Goal: Contribute content

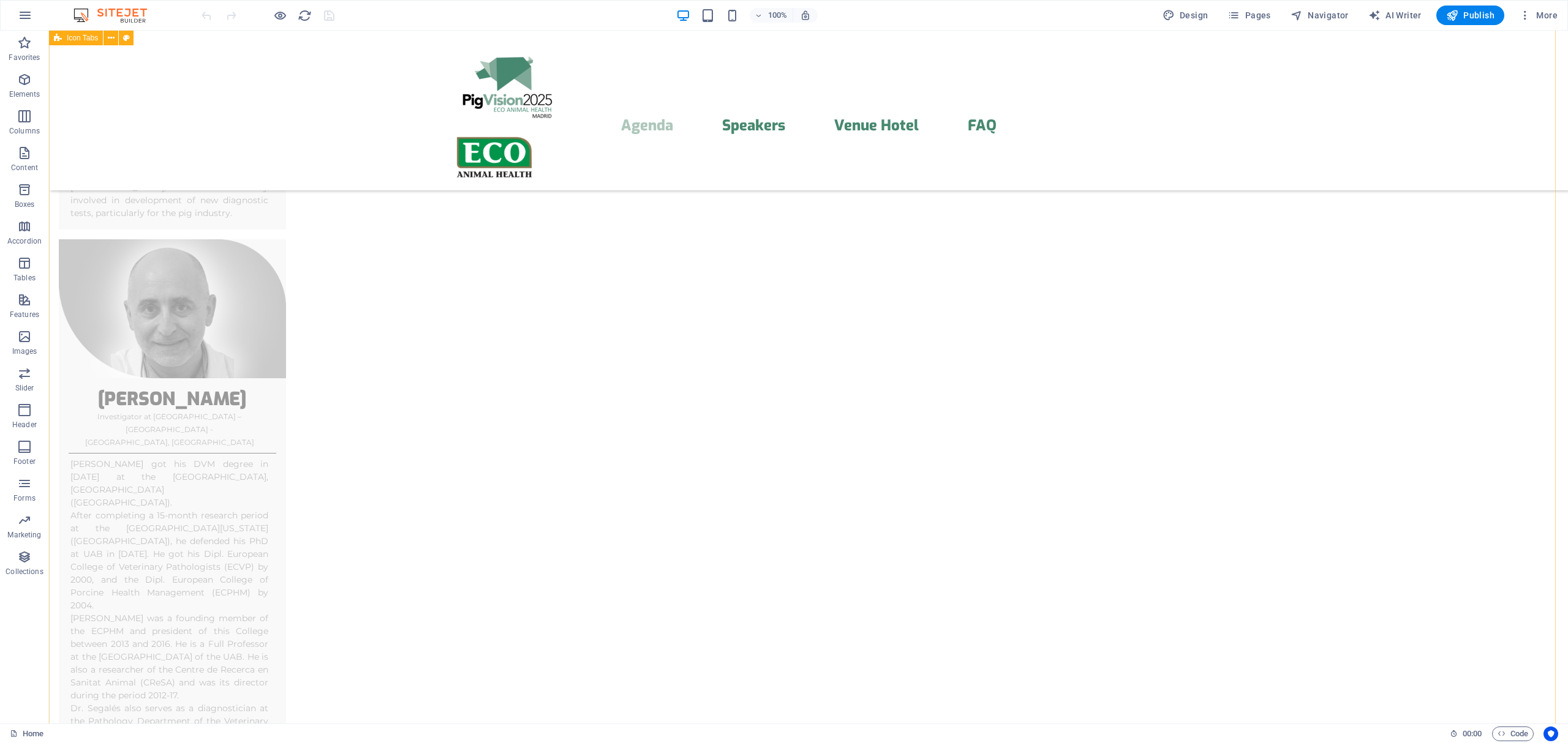
scroll to position [4898, 0]
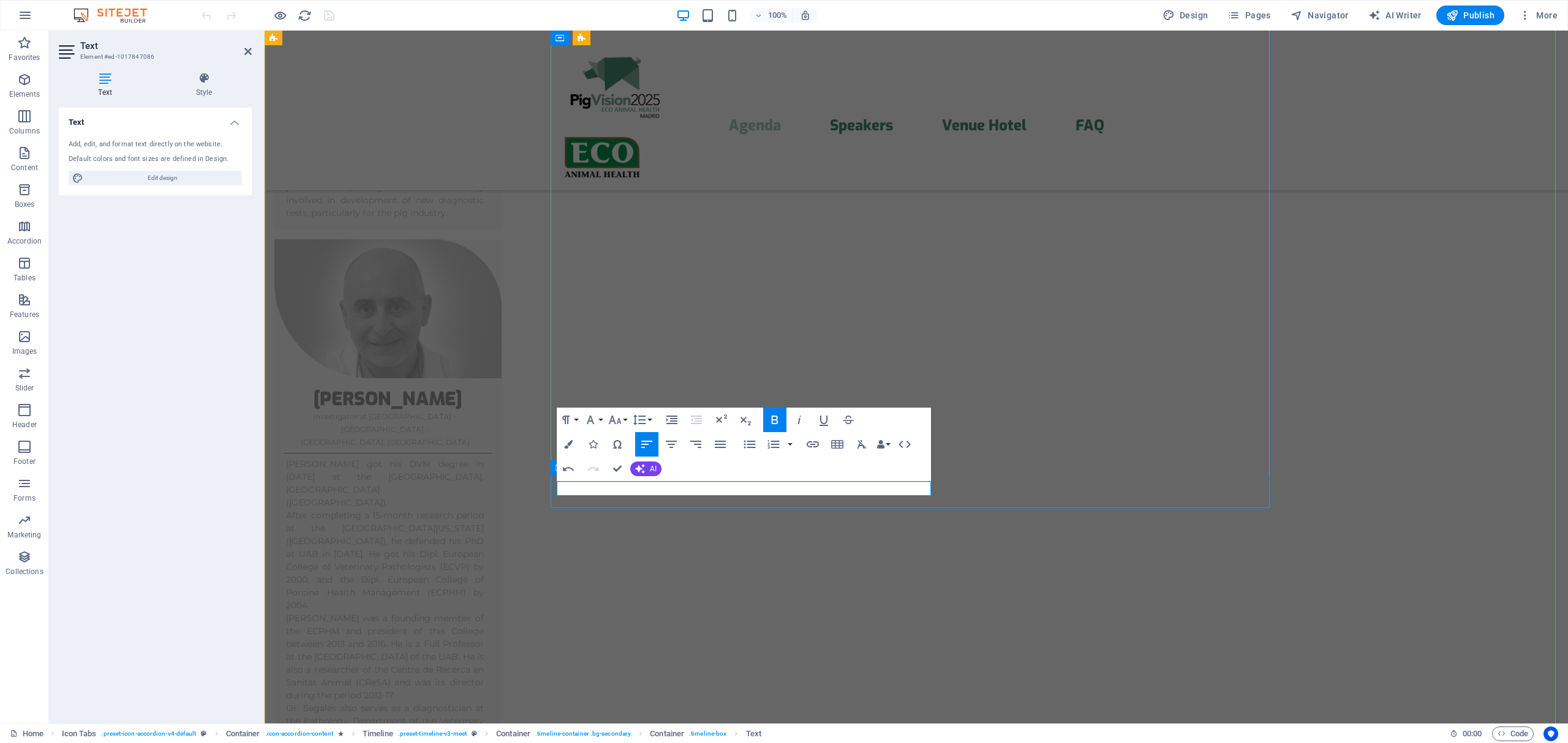
drag, startPoint x: 775, startPoint y: 491, endPoint x: 937, endPoint y: 501, distance: 162.3
click at [770, 414] on icon "button" at bounding box center [774, 420] width 15 height 15
drag, startPoint x: 1383, startPoint y: 470, endPoint x: 1601, endPoint y: 468, distance: 218.0
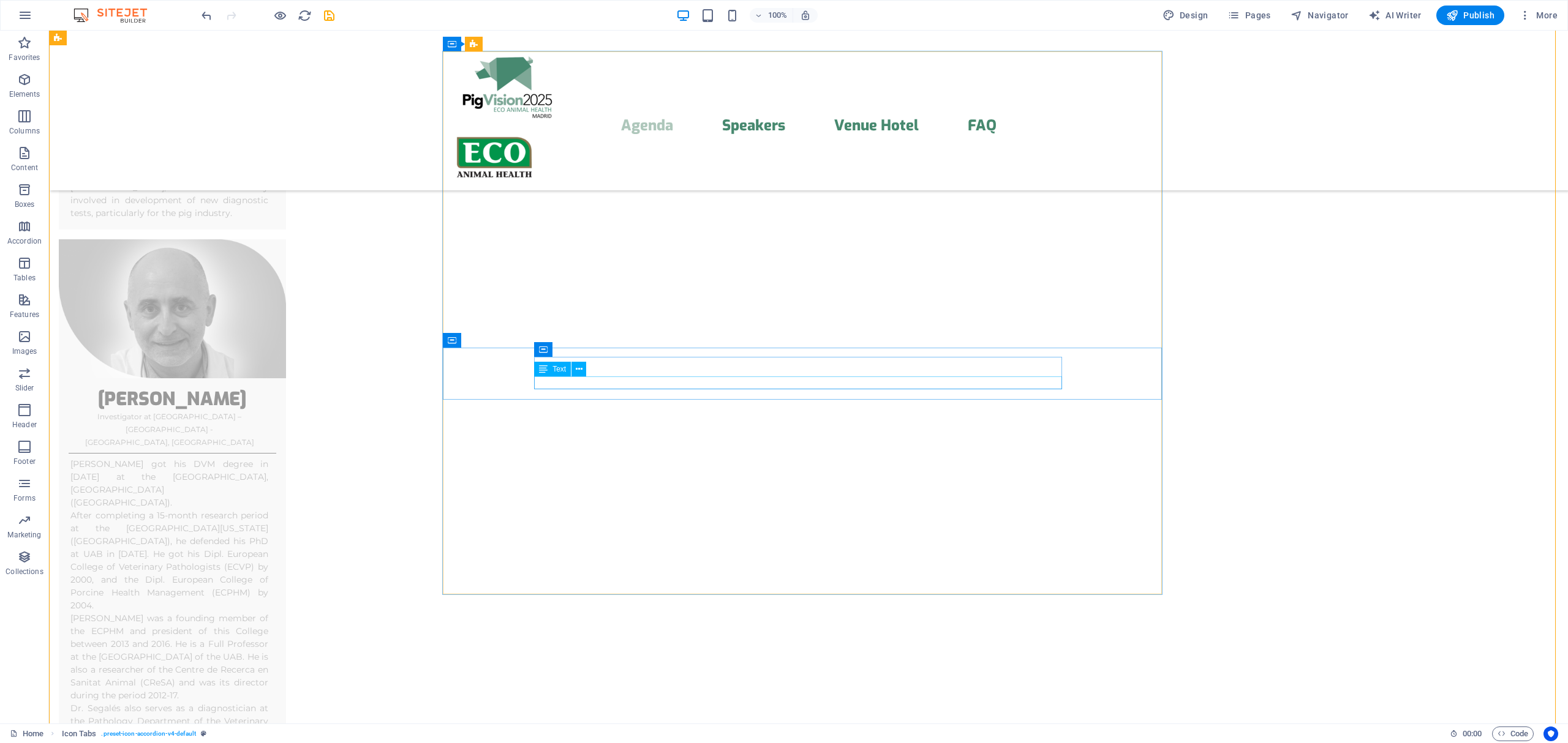
scroll to position [4680, 0]
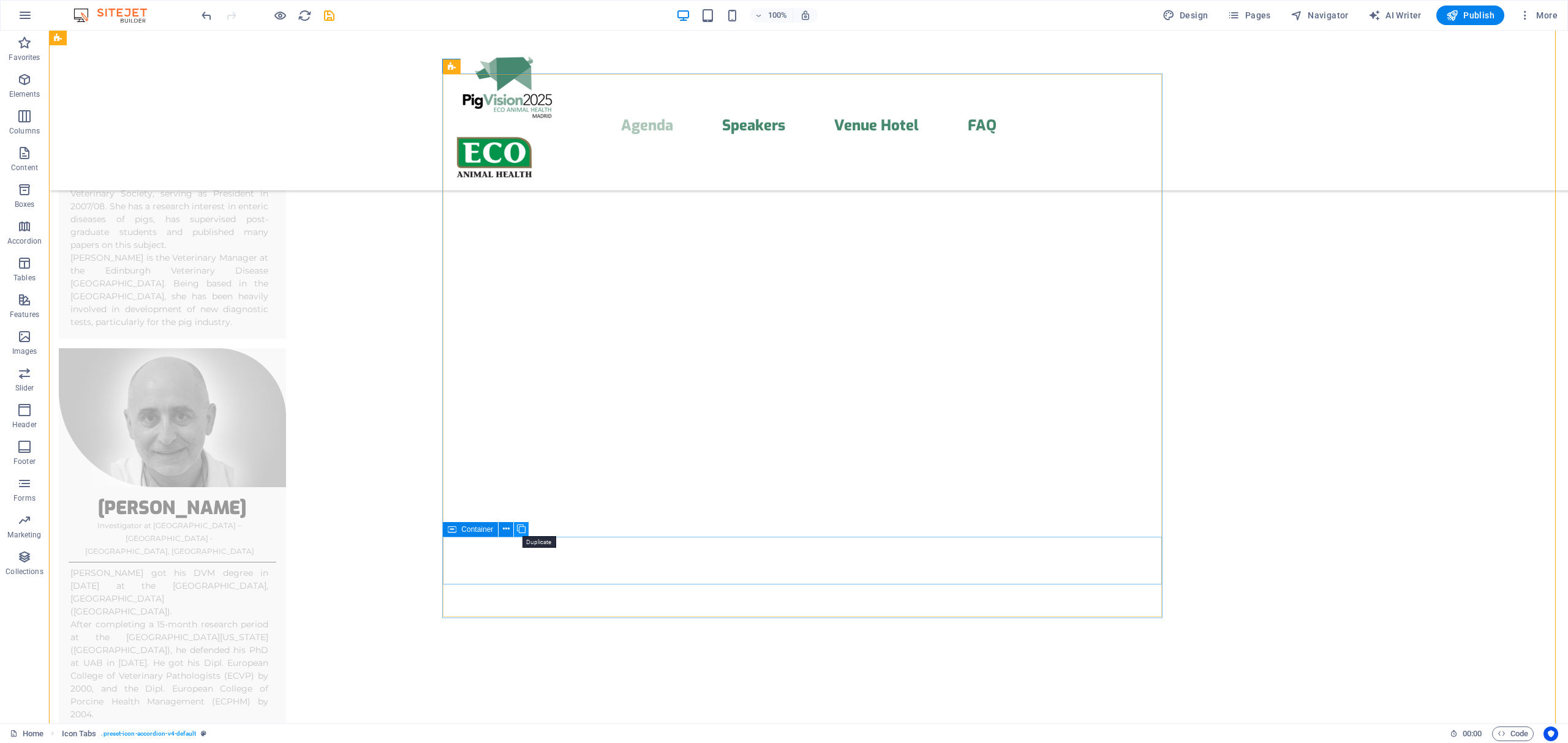
click at [522, 530] on icon at bounding box center [521, 529] width 9 height 13
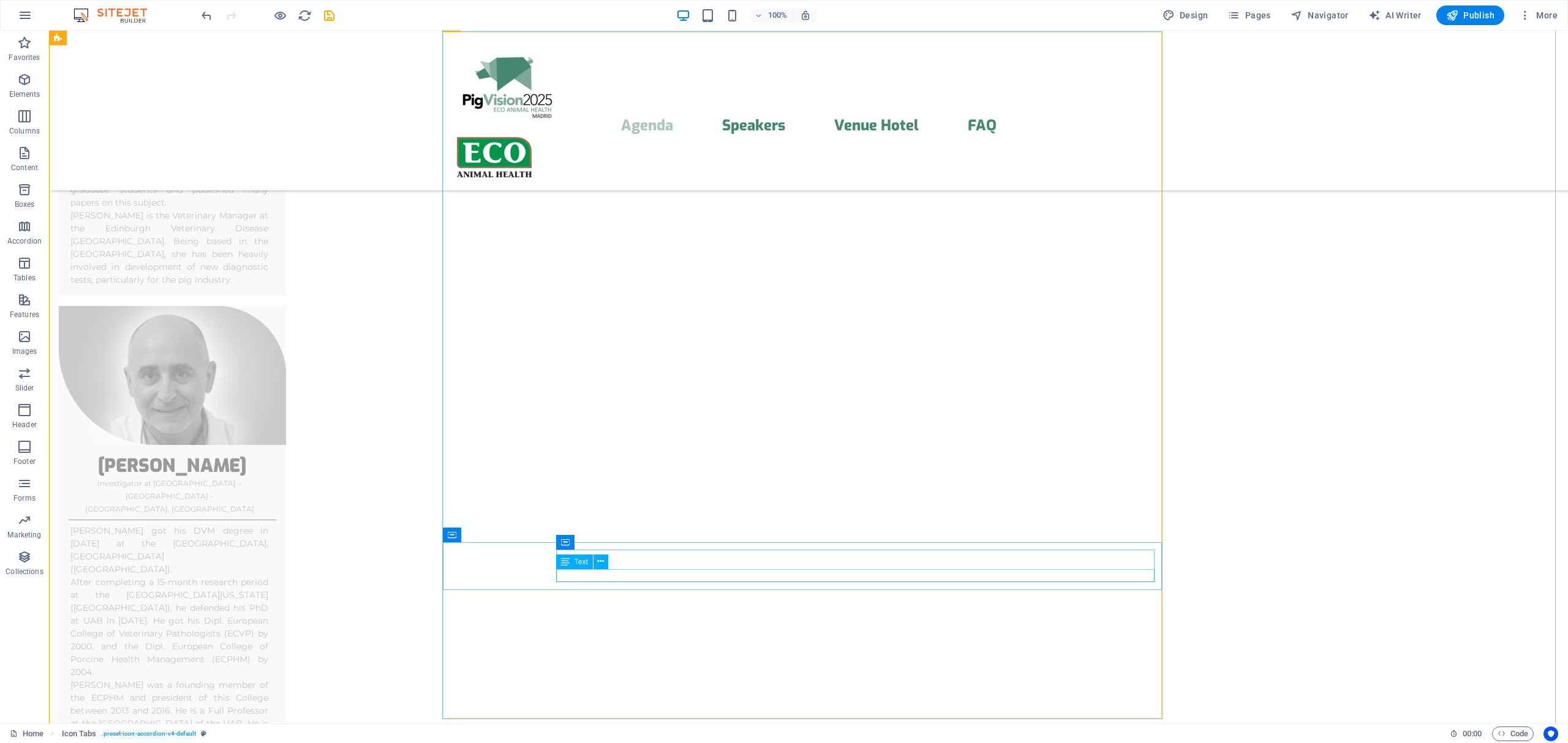
scroll to position [4789, 0]
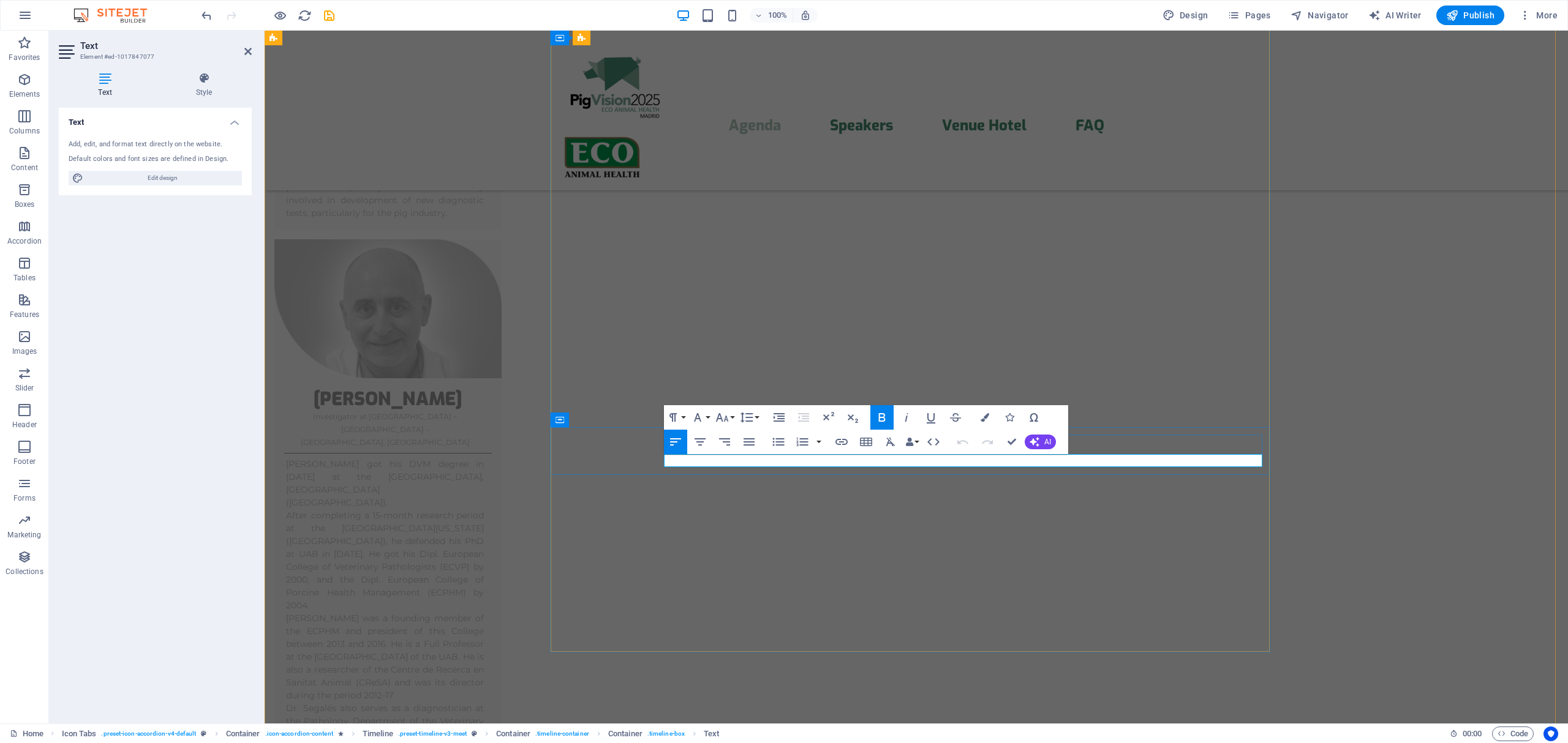
drag, startPoint x: 922, startPoint y: 459, endPoint x: 821, endPoint y: 458, distance: 101.0
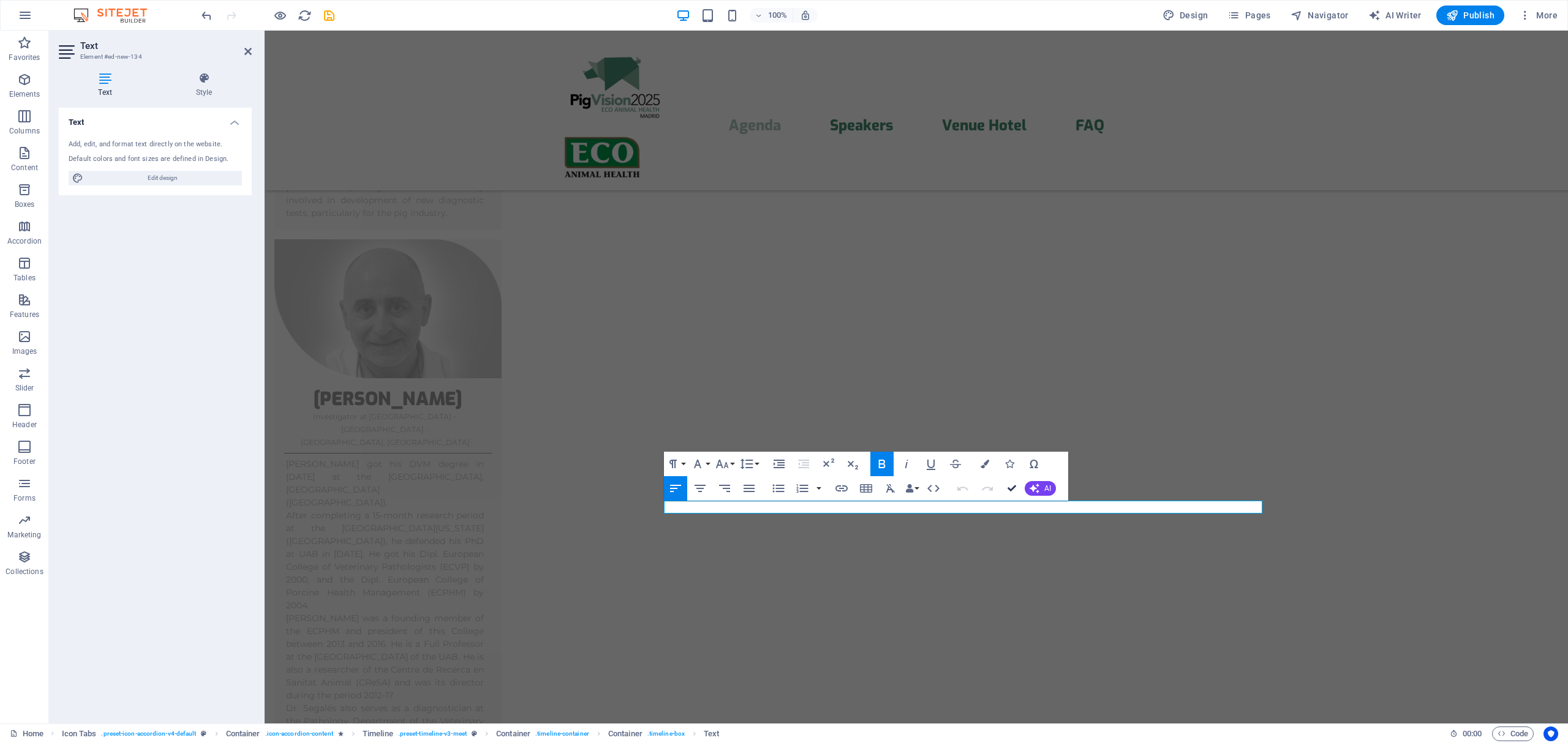
drag, startPoint x: 1011, startPoint y: 490, endPoint x: 952, endPoint y: 459, distance: 66.6
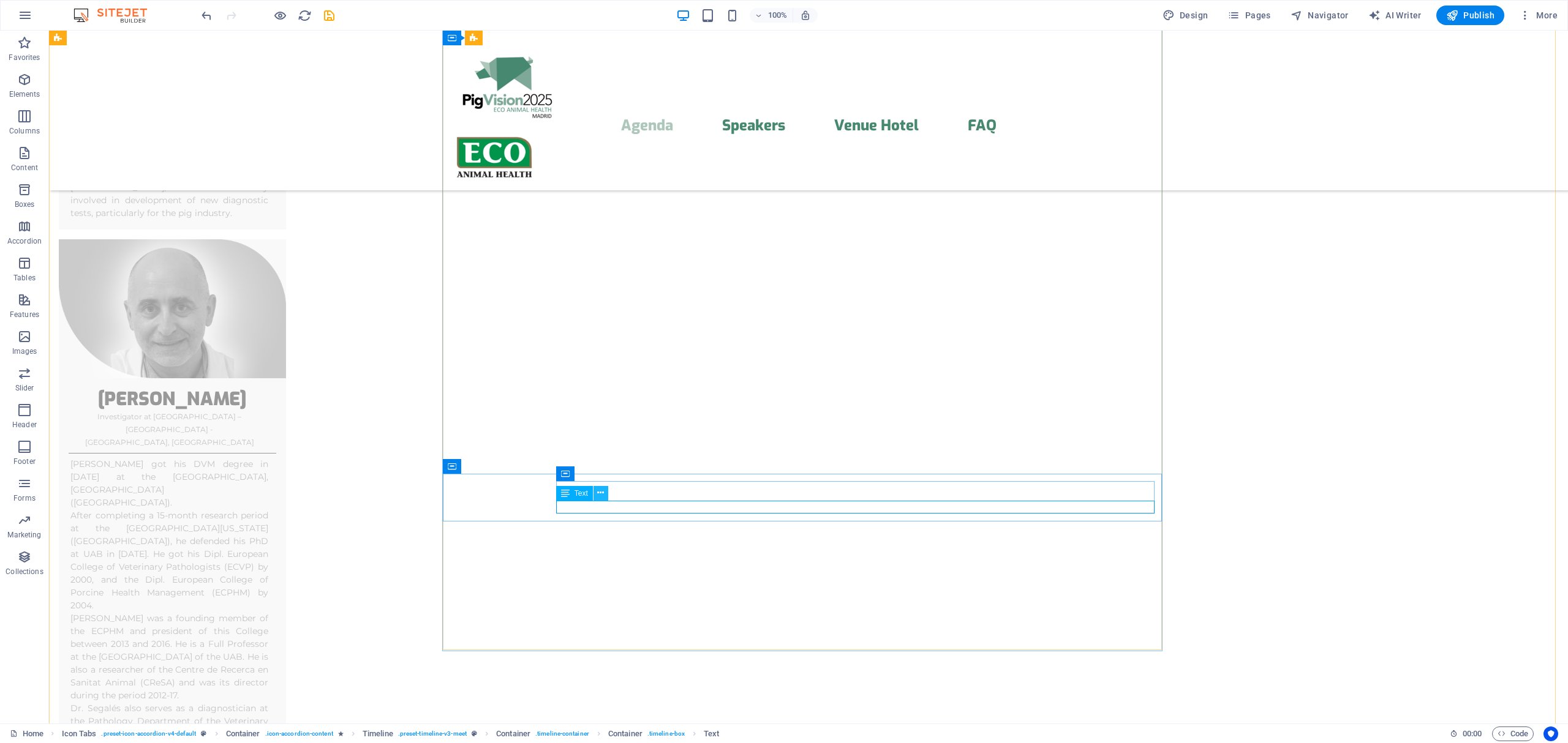
click at [599, 495] on icon at bounding box center [601, 493] width 6 height 13
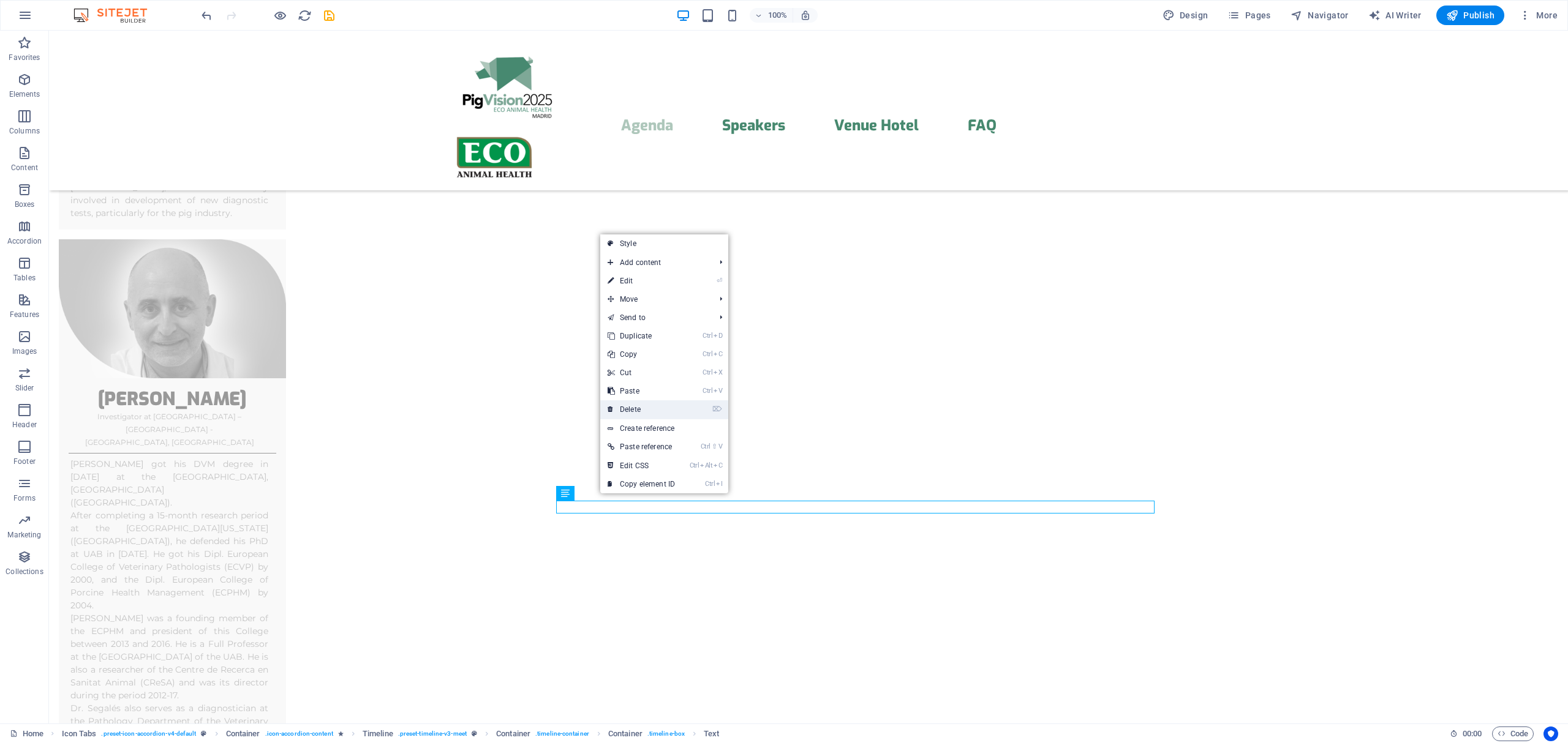
click at [652, 412] on link "⌦ Delete" at bounding box center [641, 409] width 82 height 18
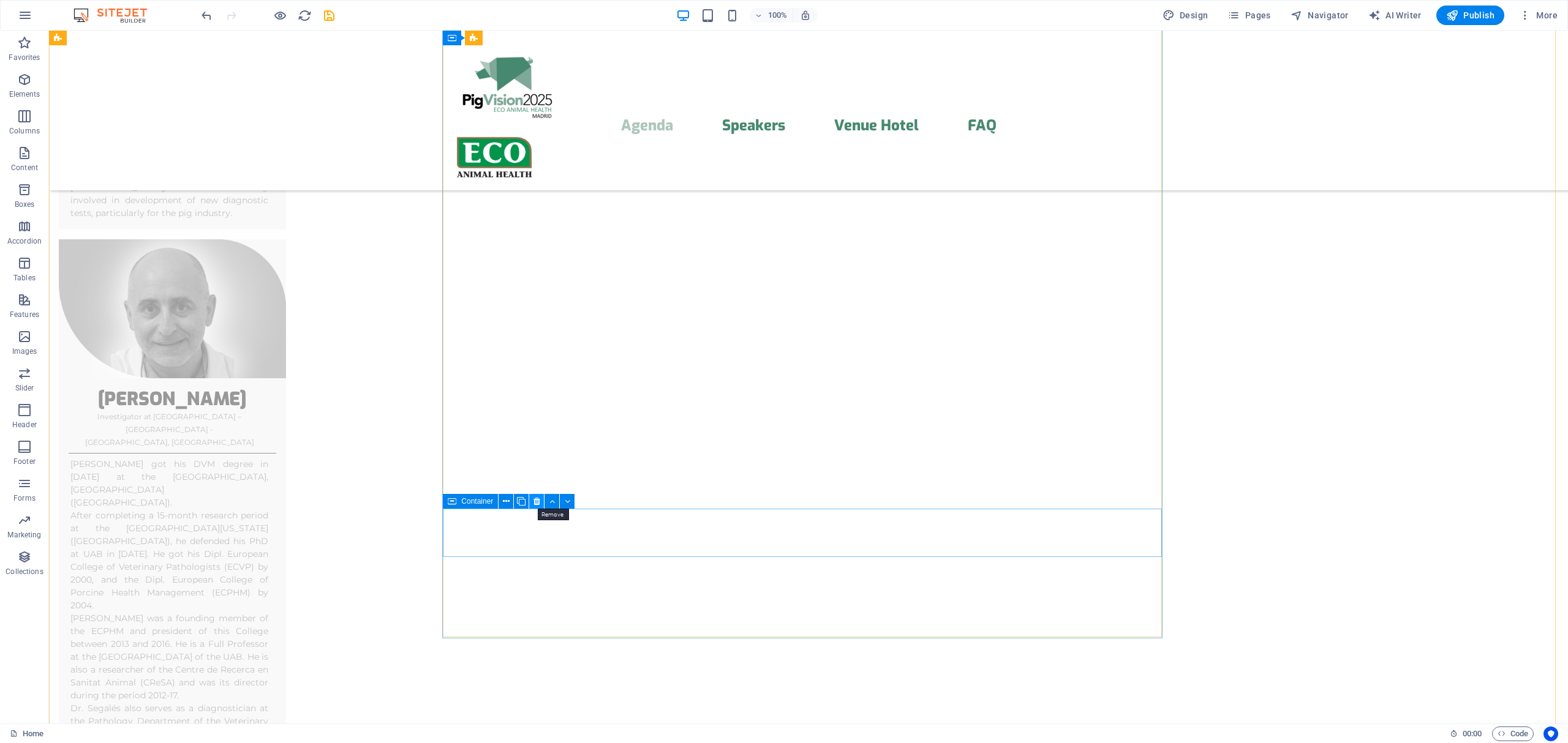
click at [535, 499] on icon at bounding box center [537, 502] width 6 height 13
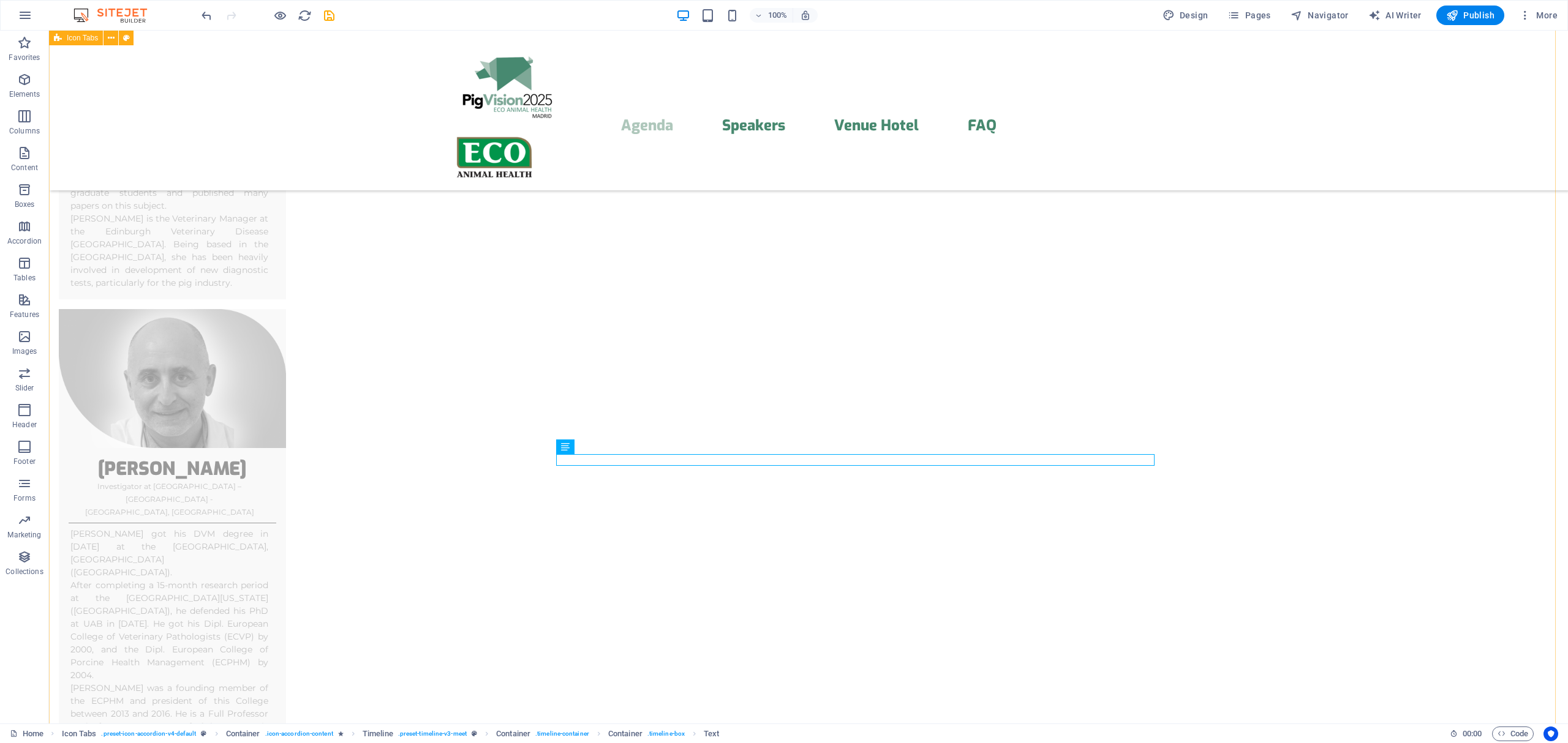
scroll to position [4680, 0]
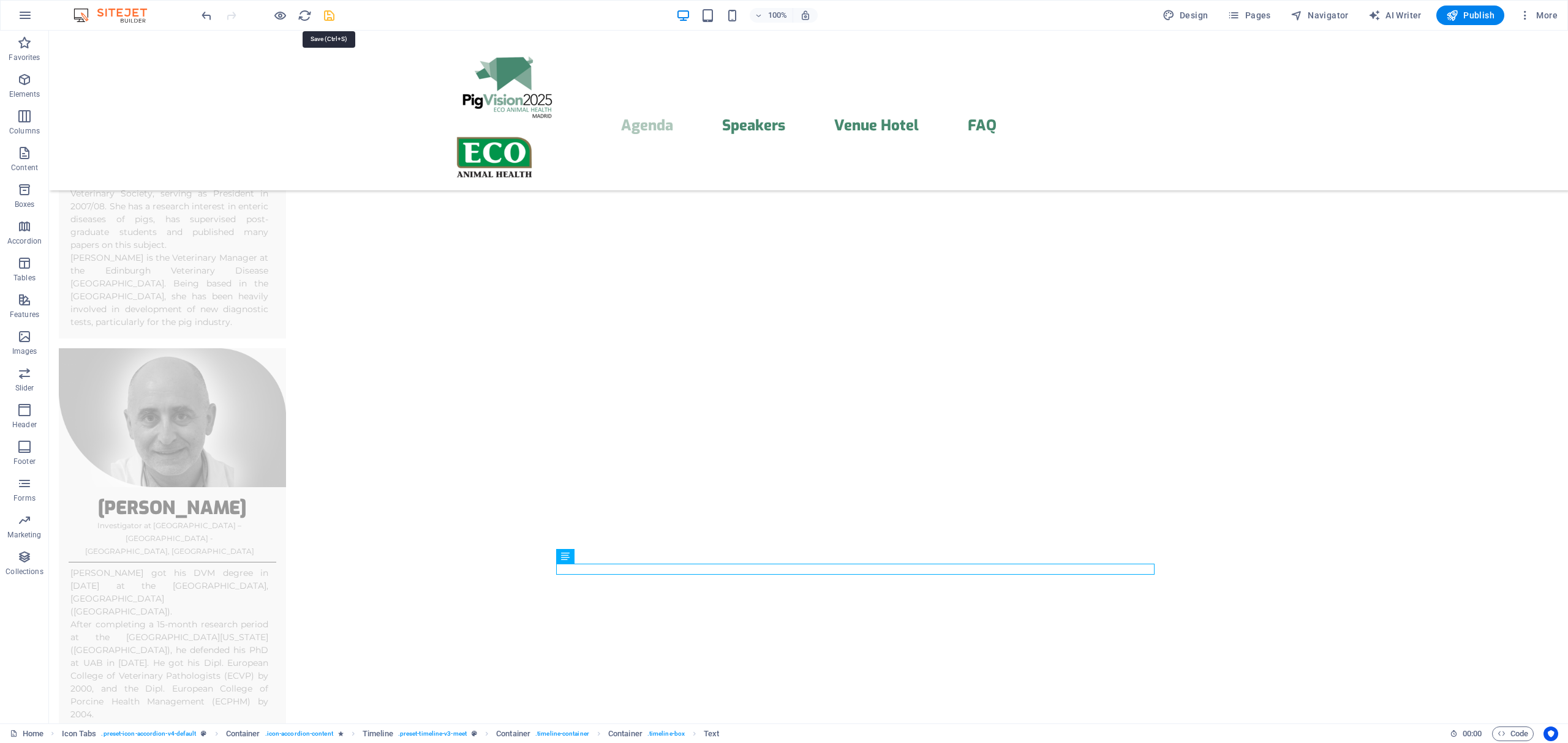
click at [330, 9] on icon "save" at bounding box center [330, 16] width 14 height 14
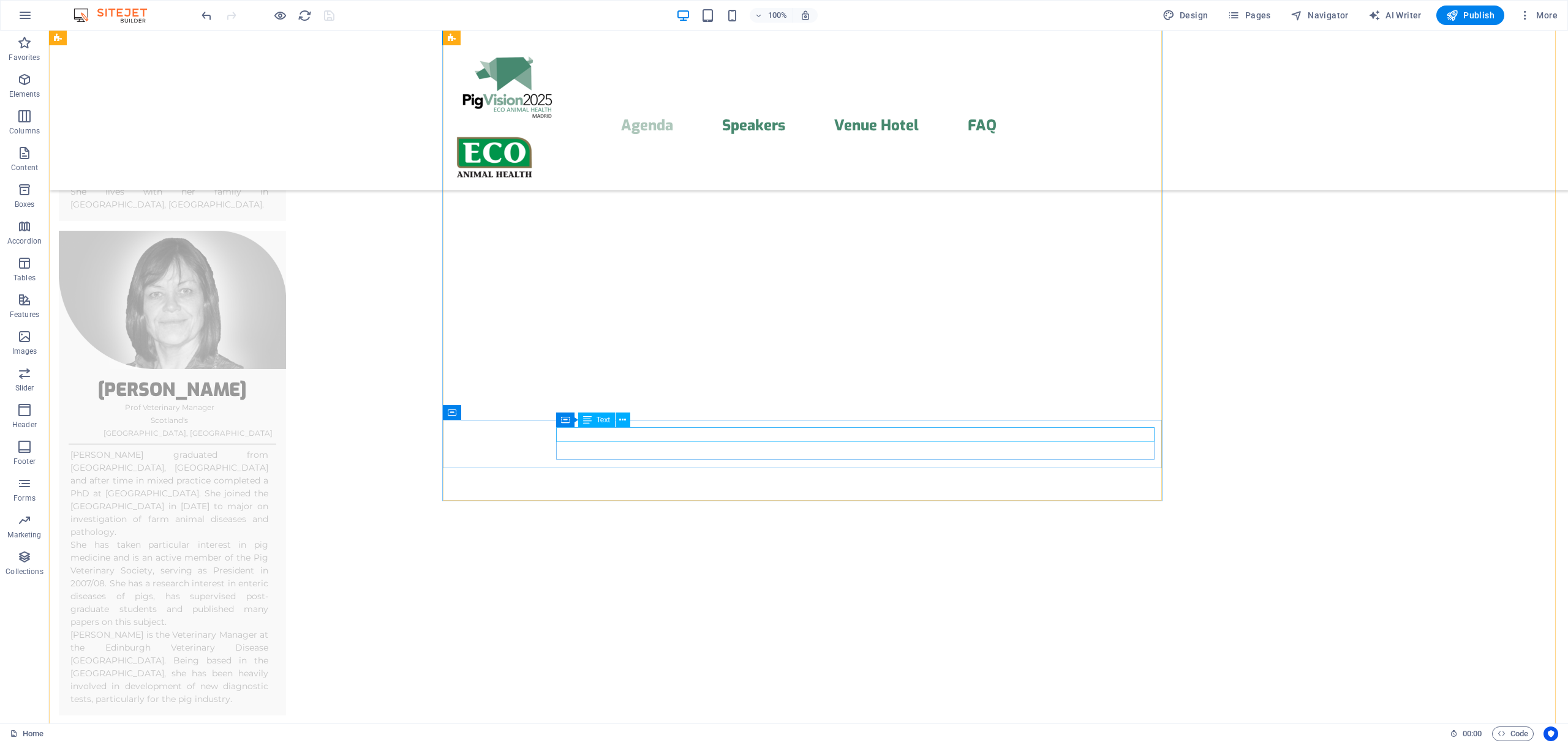
scroll to position [4137, 0]
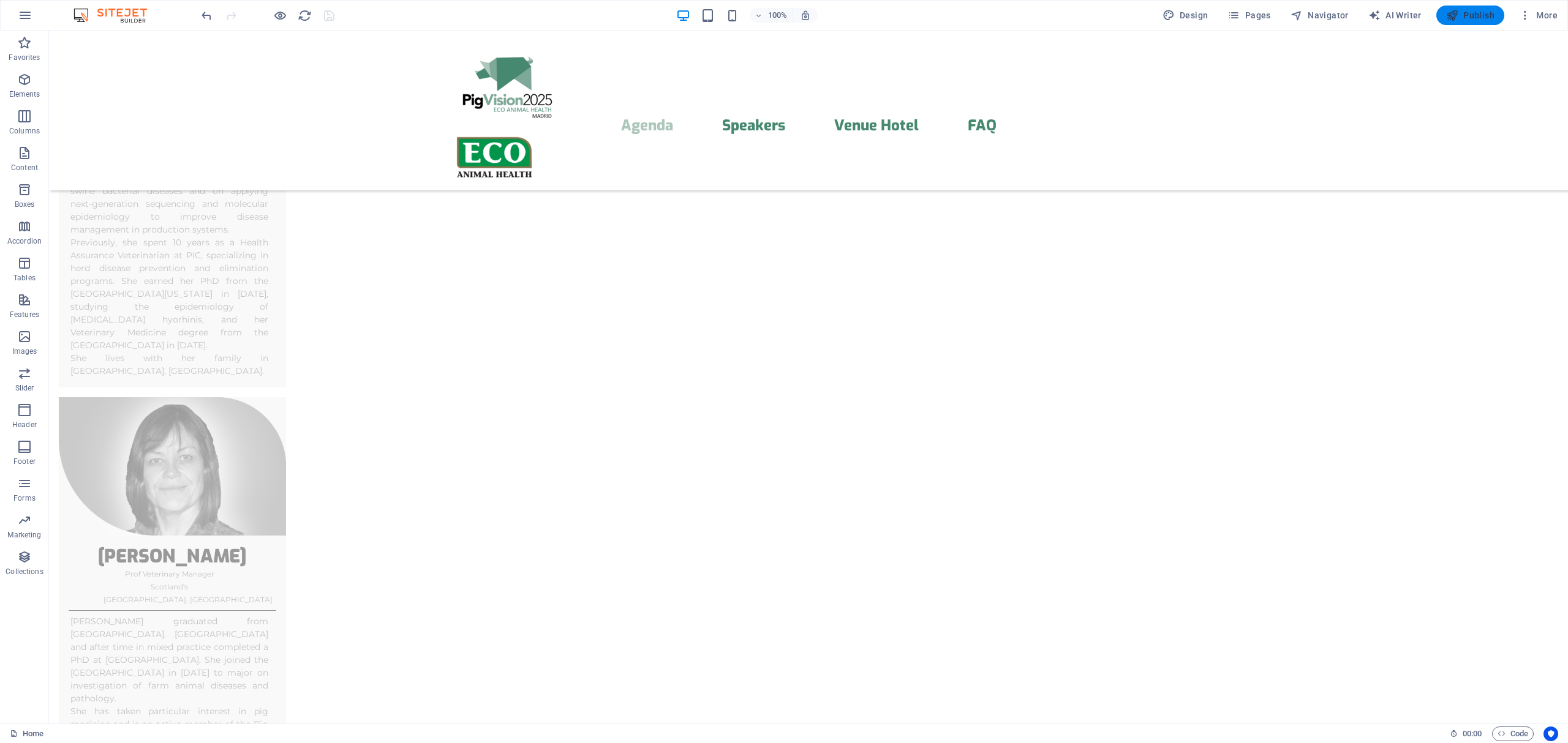
click at [1475, 18] on span "Publish" at bounding box center [1470, 15] width 48 height 12
